Goal: Information Seeking & Learning: Learn about a topic

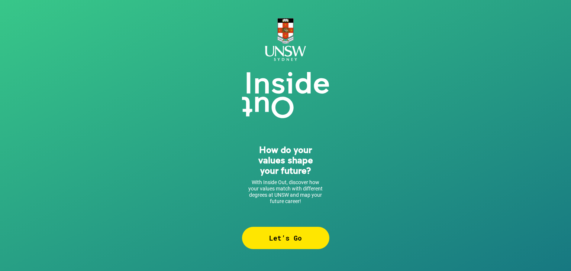
click at [288, 226] on div "How do your values shape your future? With Inside Out, discover how your values…" at bounding box center [285, 130] width 87 height 239
click at [288, 231] on div "Let’s Go" at bounding box center [285, 238] width 87 height 22
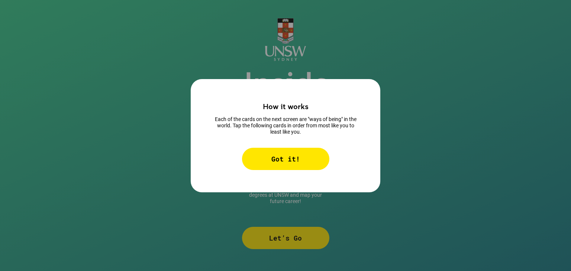
click at [310, 162] on div "Got it!" at bounding box center [285, 159] width 87 height 22
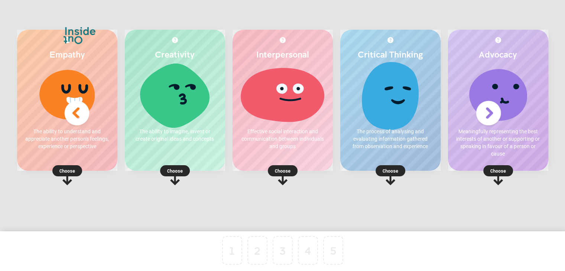
click at [280, 113] on div at bounding box center [282, 95] width 85 height 56
click at [285, 174] on p "Choose" at bounding box center [283, 170] width 100 height 7
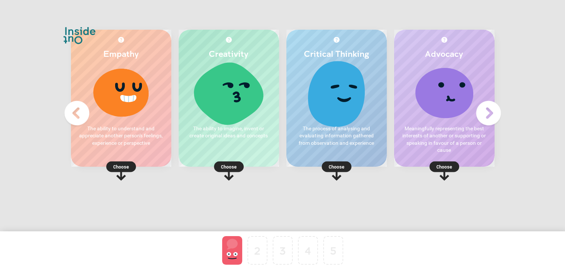
click at [236, 247] on div at bounding box center [232, 250] width 20 height 29
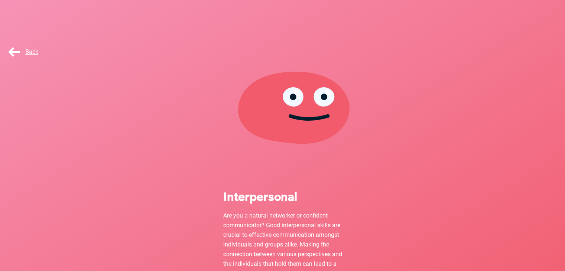
click at [3, 54] on div "Back" at bounding box center [27, 51] width 55 height 37
click at [14, 67] on div "Back" at bounding box center [27, 51] width 55 height 37
click at [21, 72] on div "Interpersonal Are you a natural networker or confident communicator? Good inter…" at bounding box center [282, 190] width 565 height 315
click at [11, 55] on span "Back" at bounding box center [23, 51] width 32 height 7
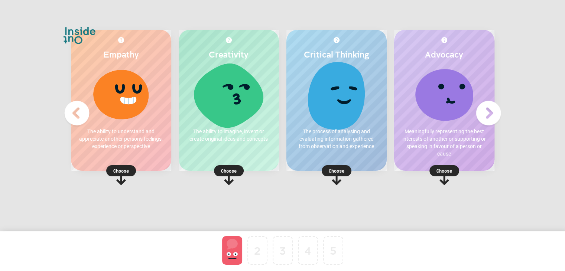
click at [447, 173] on p "Choose" at bounding box center [444, 170] width 100 height 7
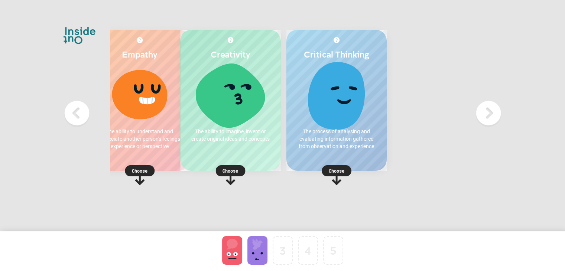
click at [328, 164] on div "Critical Thinking The process of analysing and evaluating information gathered …" at bounding box center [336, 100] width 100 height 141
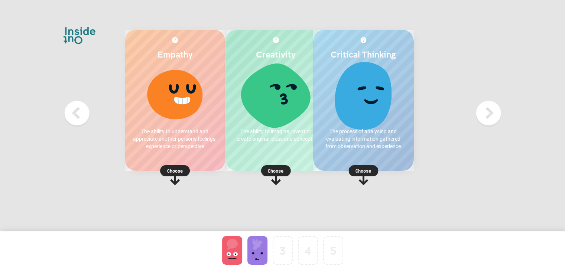
click at [338, 175] on div "Critical Thinking The process of analysing and evaluating information gathered …" at bounding box center [364, 126] width 108 height 193
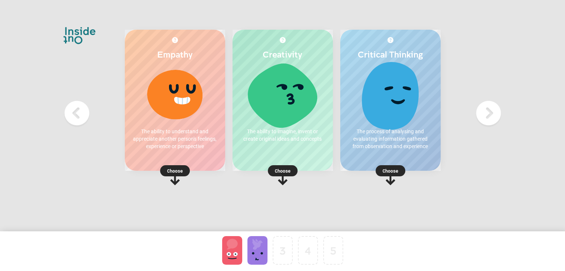
click at [373, 171] on p "Choose" at bounding box center [390, 170] width 100 height 7
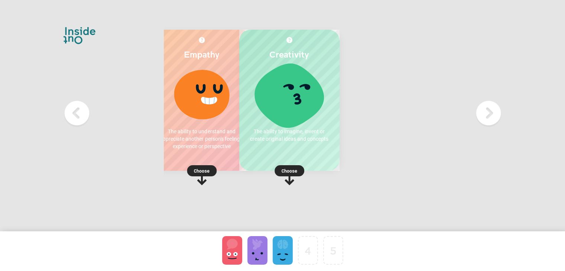
click at [294, 166] on rect at bounding box center [290, 170] width 30 height 11
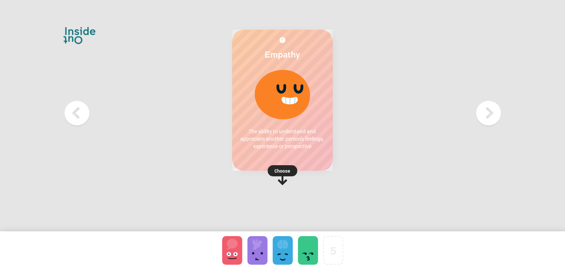
drag, startPoint x: 259, startPoint y: 171, endPoint x: 289, endPoint y: 173, distance: 30.5
click at [266, 172] on p "Choose" at bounding box center [282, 170] width 100 height 7
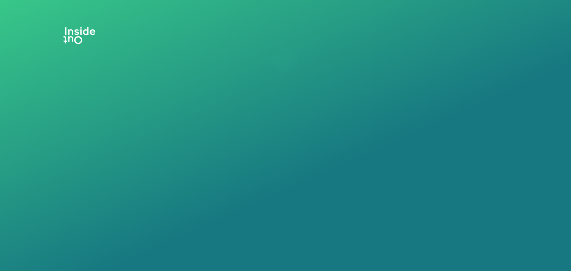
click at [289, 173] on div "All done! Let’s take a look at your degree options. Show Me" at bounding box center [285, 136] width 87 height 208
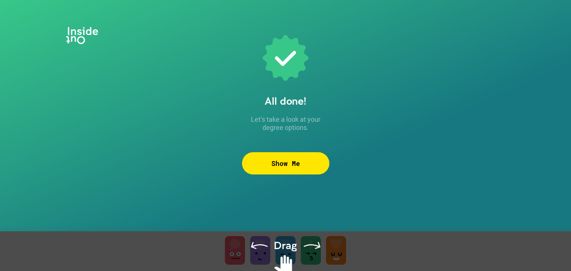
click at [321, 168] on div "Show Me" at bounding box center [285, 163] width 87 height 22
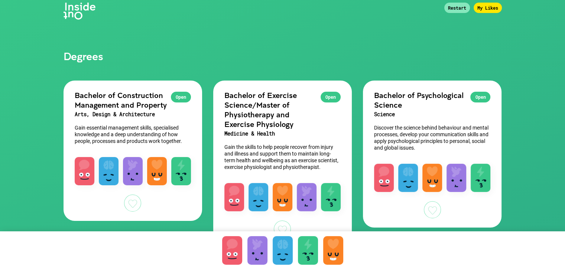
scroll to position [37, 0]
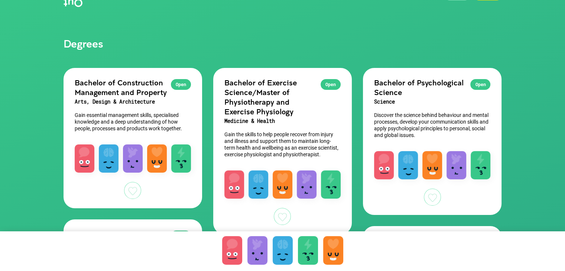
click at [230, 248] on div at bounding box center [232, 250] width 20 height 29
